Goal: Task Accomplishment & Management: Manage account settings

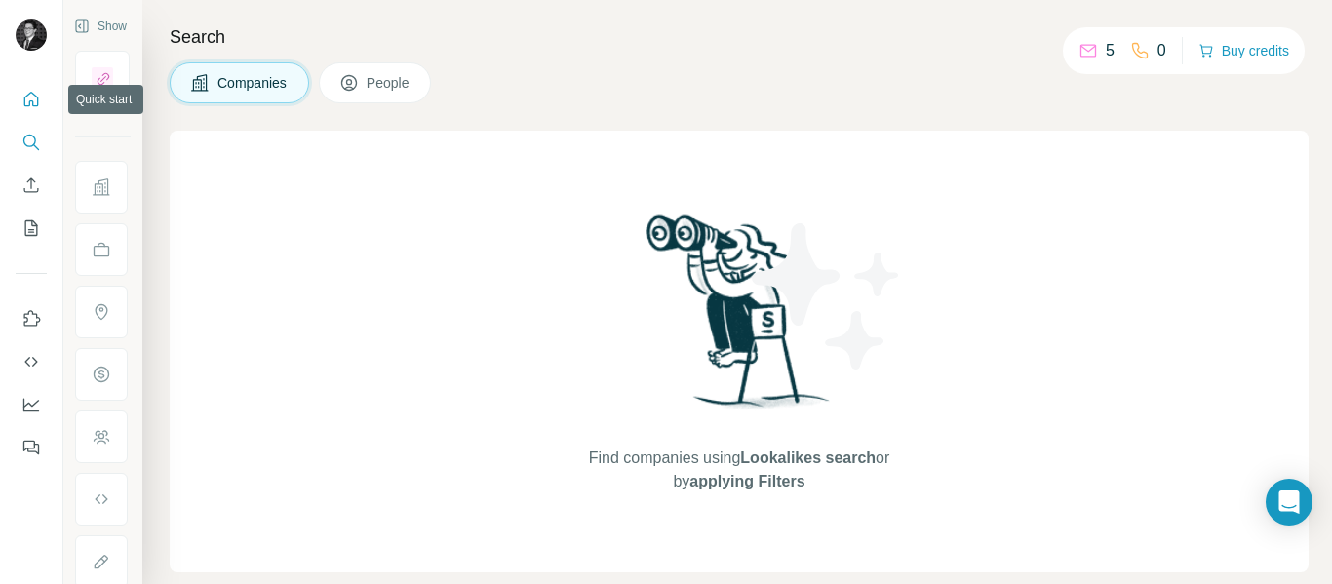
click at [20, 106] on button "Quick start" at bounding box center [31, 99] width 31 height 35
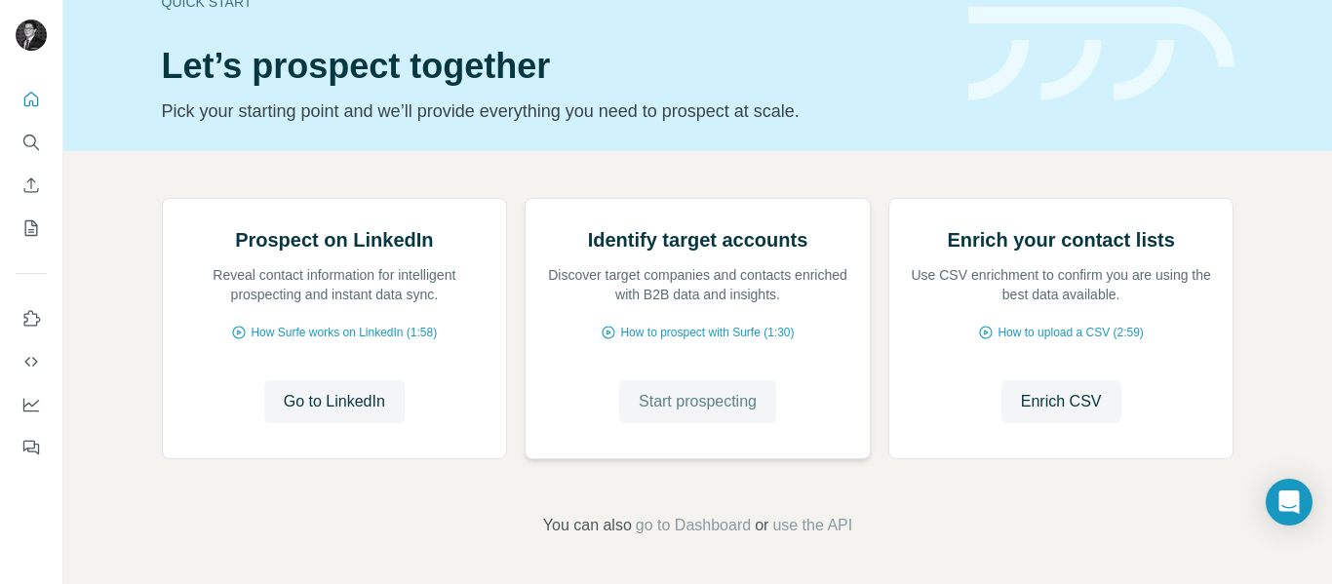
scroll to position [236, 0]
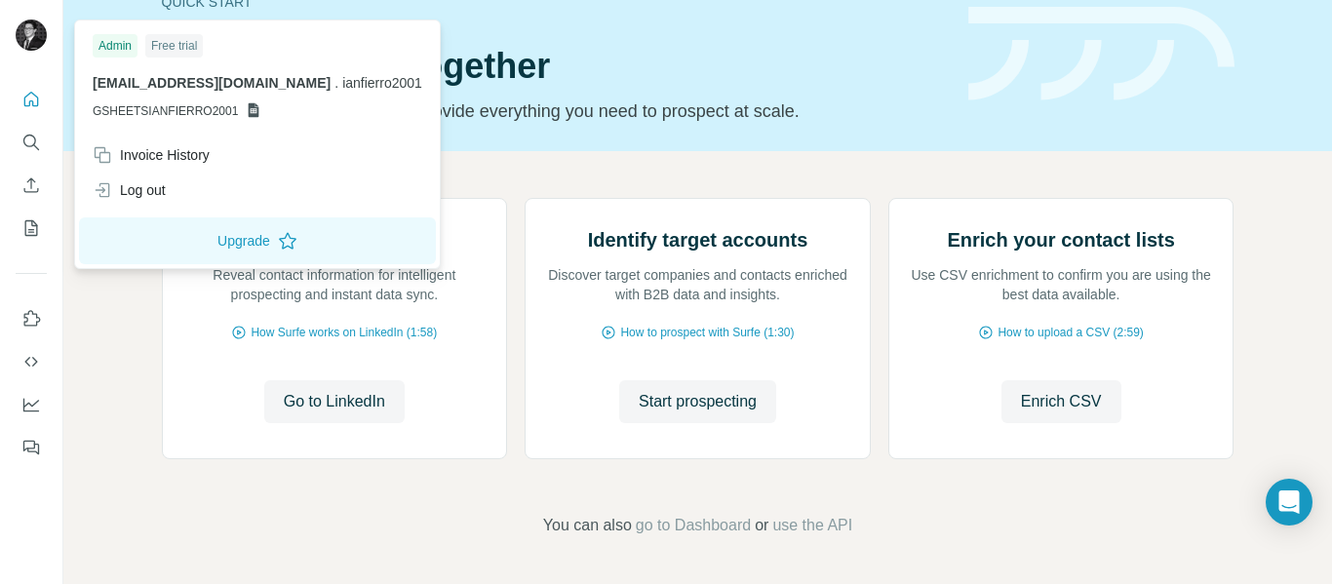
click at [32, 34] on img at bounding box center [31, 35] width 31 height 31
click at [197, 226] on button "Upgrade" at bounding box center [257, 240] width 357 height 47
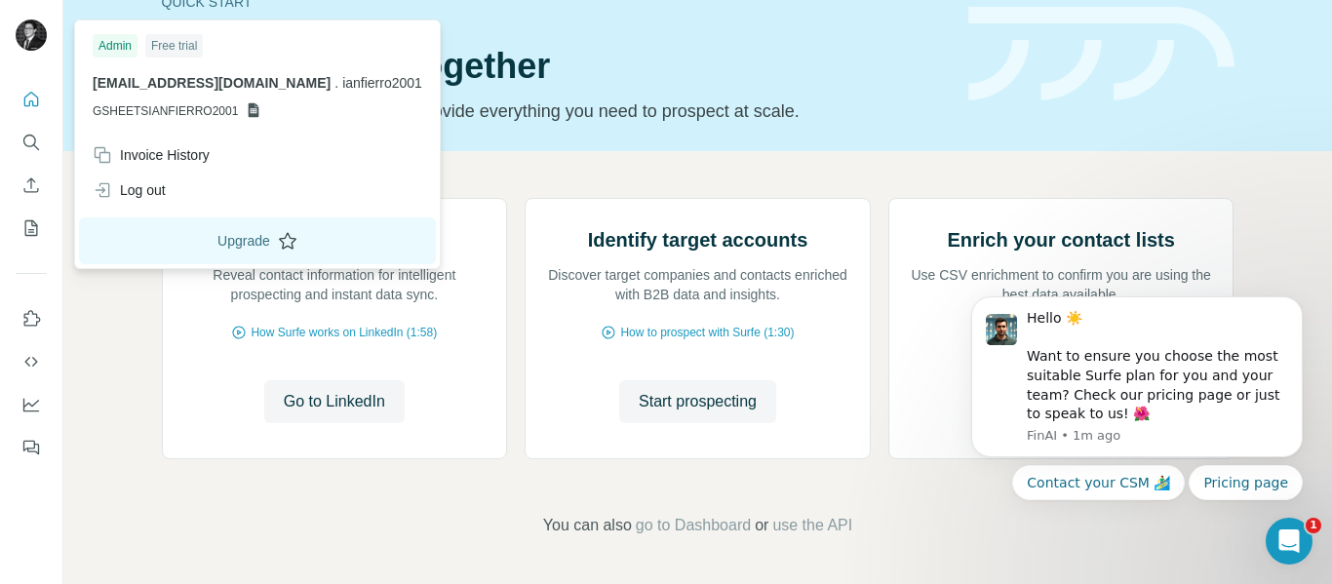
scroll to position [0, 0]
